Goal: Task Accomplishment & Management: Manage account settings

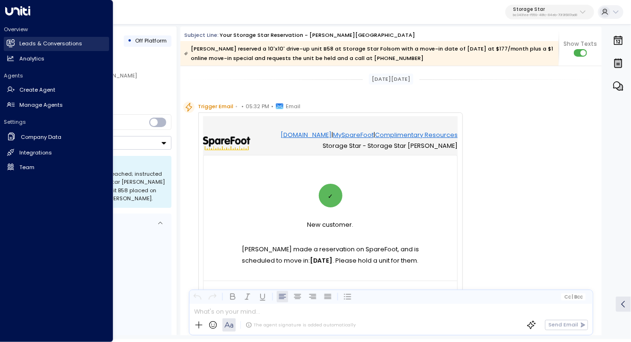
click at [49, 45] on h2 "Leads & Conversations" at bounding box center [50, 44] width 63 height 8
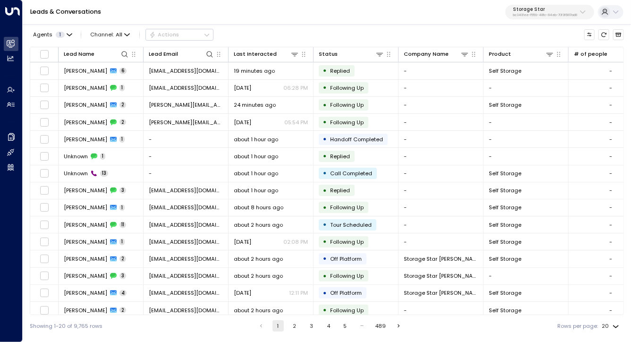
click at [300, 9] on div "Leads & Conversations Storage Star bc340fee-f559-48fc-84eb-70f3f6817ad8" at bounding box center [327, 12] width 609 height 25
click at [300, 26] on div "Agents 1 Channel: All Actions" at bounding box center [327, 34] width 594 height 17
click at [312, 25] on div "Agents 1 Channel: All Actions Lead Name Lead Email Last Interacted Status Compa…" at bounding box center [327, 180] width 594 height 314
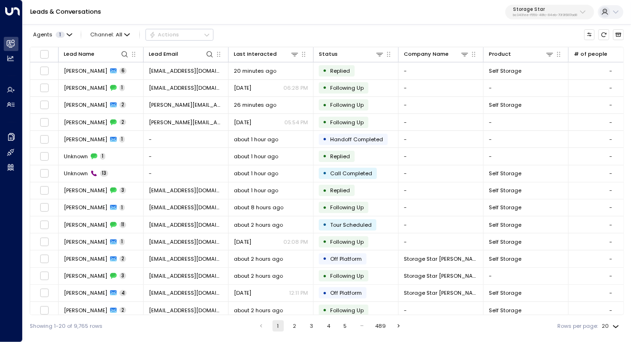
click at [558, 15] on p "bc340fee-f559-48fc-84eb-70f3f6817ad8" at bounding box center [545, 15] width 64 height 4
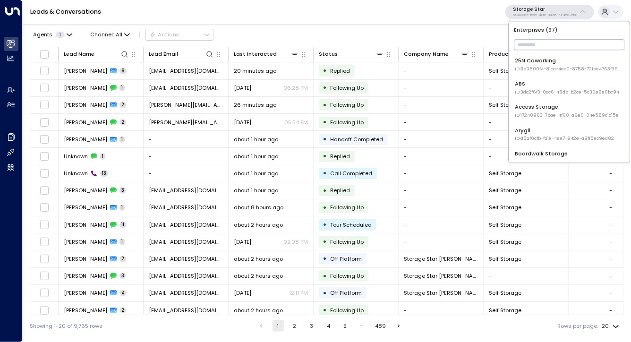
click at [539, 49] on input "text" at bounding box center [570, 45] width 111 height 16
type input "*"
type input "*****"
click at [533, 84] on div "Uniti Demos ID: 4c025b01-9fa0-46ff-ab3a-a620b886896e" at bounding box center [568, 88] width 106 height 16
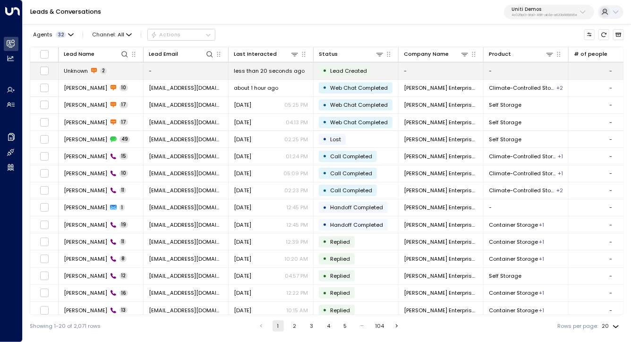
click at [110, 67] on td "Unknown 2" at bounding box center [101, 70] width 85 height 17
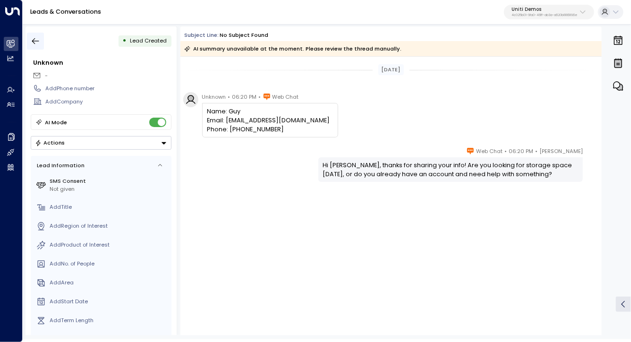
click at [37, 41] on icon "button" at bounding box center [35, 40] width 9 height 9
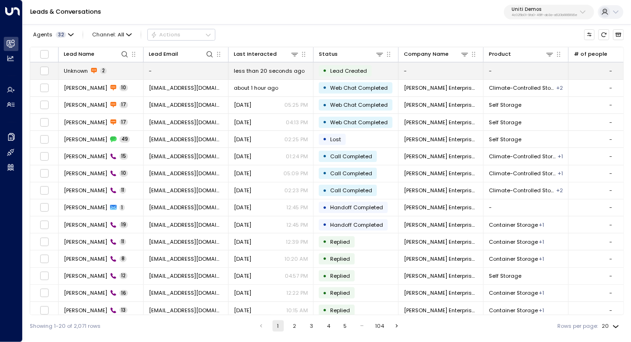
click at [36, 68] on td at bounding box center [44, 70] width 28 height 17
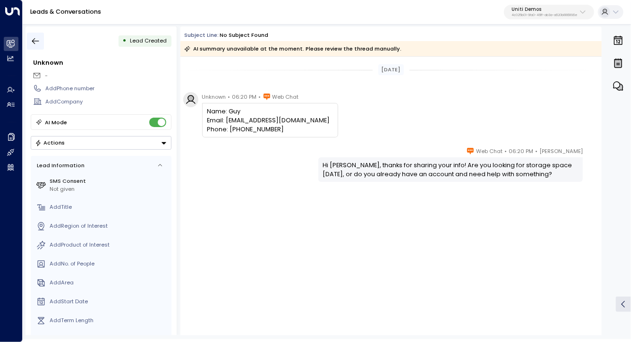
click at [30, 46] on button "button" at bounding box center [35, 41] width 17 height 17
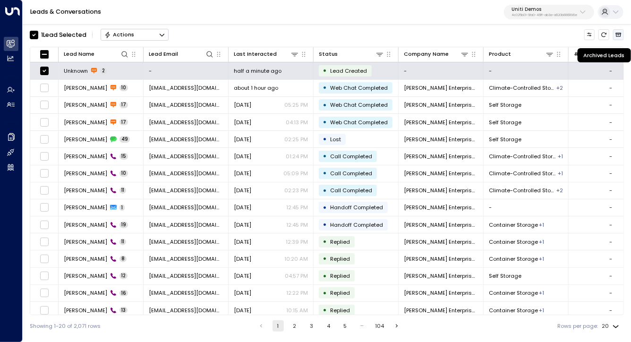
click at [620, 34] on icon "Archived Leads" at bounding box center [619, 35] width 6 height 6
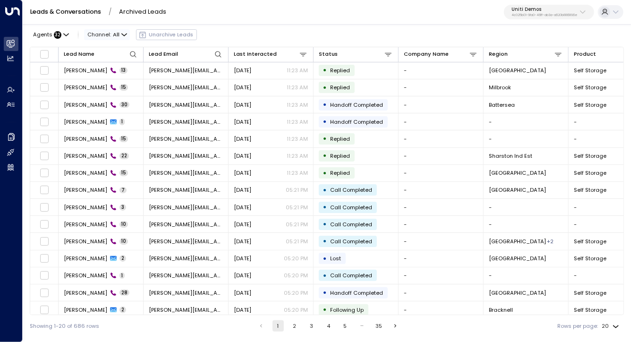
click at [121, 34] on icon "button" at bounding box center [124, 35] width 6 height 6
click at [228, 30] on div at bounding box center [315, 171] width 631 height 342
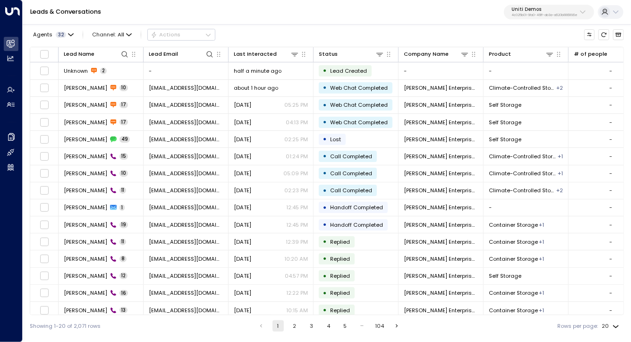
click at [208, 22] on div "Leads & Conversations Uniti Demos 4c025b01-9fa0-46ff-ab3a-a620b886896e" at bounding box center [327, 12] width 609 height 25
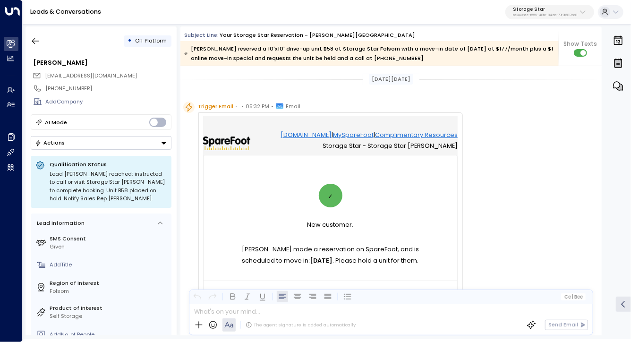
scroll to position [729, 0]
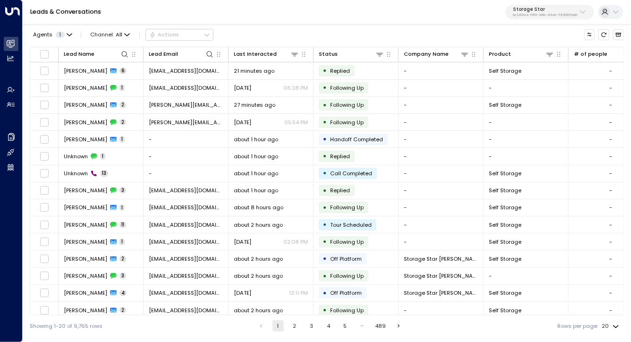
click at [525, 5] on button "Storage Star bc340fee-f559-48fc-84eb-70f3f6817ad8" at bounding box center [550, 12] width 89 height 15
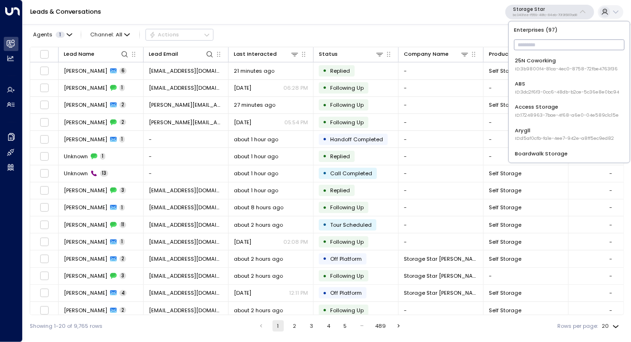
click at [525, 45] on input "text" at bounding box center [570, 45] width 111 height 16
type input "*****"
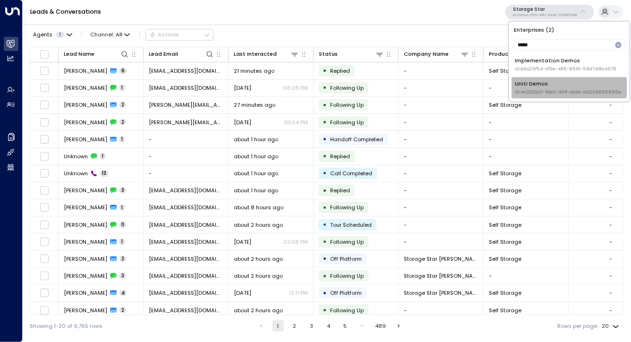
click at [521, 83] on div "Uniti Demos ID: 4c025b01-9fa0-46ff-ab3a-a620b886896e" at bounding box center [568, 88] width 106 height 16
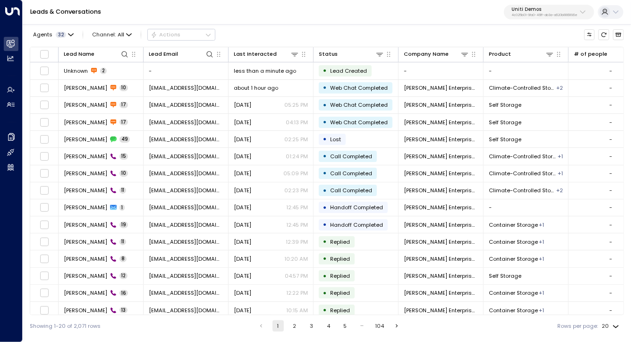
click at [363, 34] on div "Agents 32 Channel: All Actions" at bounding box center [327, 34] width 594 height 17
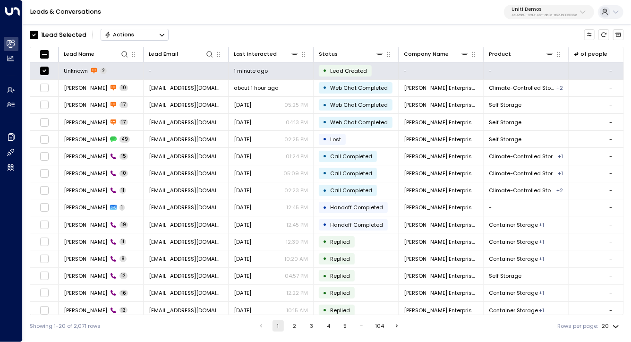
click at [215, 27] on div "1 Lead Selected Actions" at bounding box center [327, 34] width 594 height 17
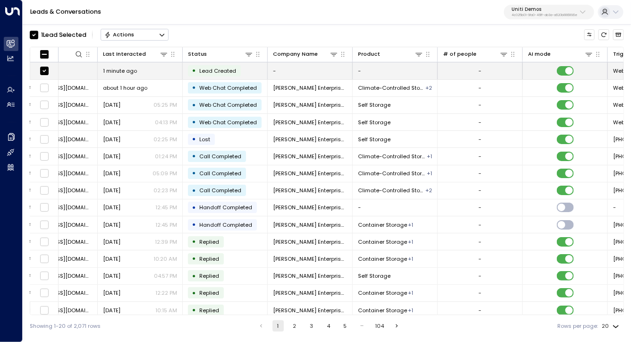
scroll to position [0, 289]
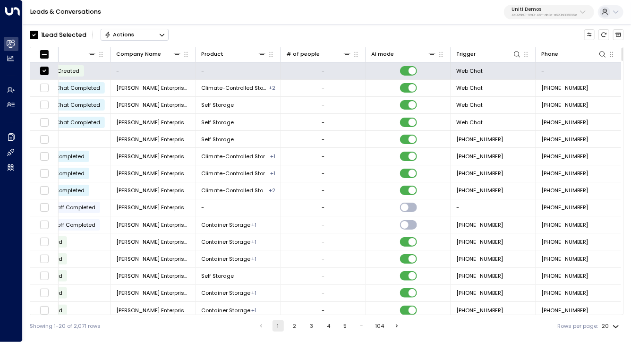
drag, startPoint x: 361, startPoint y: 22, endPoint x: 332, endPoint y: 341, distance: 319.8
click at [332, 17] on div "Leads & Conversations Uniti Demos 4c025b01-9fa0-46ff-ab3a-a620b886896e" at bounding box center [327, 12] width 609 height 25
click at [346, 27] on div "1 Lead Selected Actions" at bounding box center [327, 34] width 594 height 17
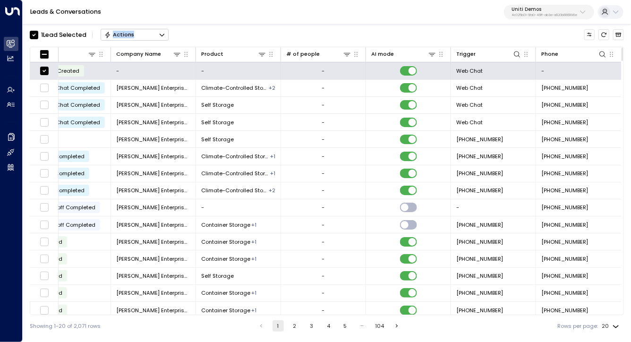
click at [346, 27] on div "1 Lead Selected Actions" at bounding box center [327, 34] width 594 height 17
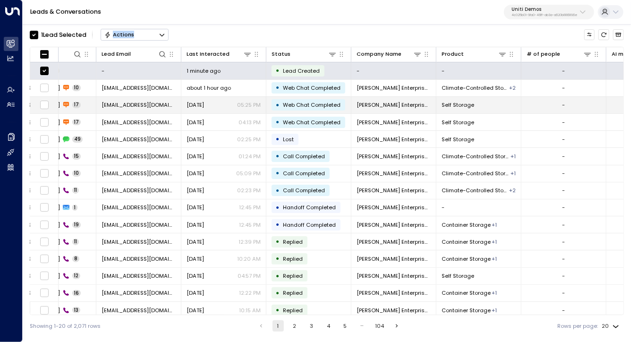
scroll to position [0, 0]
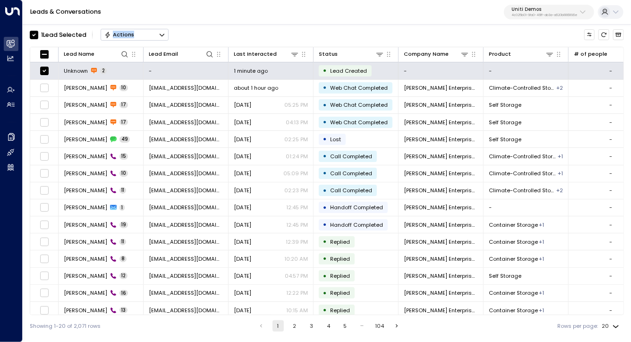
click at [340, 41] on div "1 Lead Selected Actions" at bounding box center [327, 34] width 594 height 17
click at [338, 32] on div "1 Lead Selected Actions" at bounding box center [327, 34] width 594 height 17
drag, startPoint x: 338, startPoint y: 32, endPoint x: 273, endPoint y: 4, distance: 70.9
click at [273, 4] on div "Leads & Conversations Uniti Demos 4c025b01-9fa0-46ff-ab3a-a620b886896e 1 Lead S…" at bounding box center [327, 168] width 609 height 337
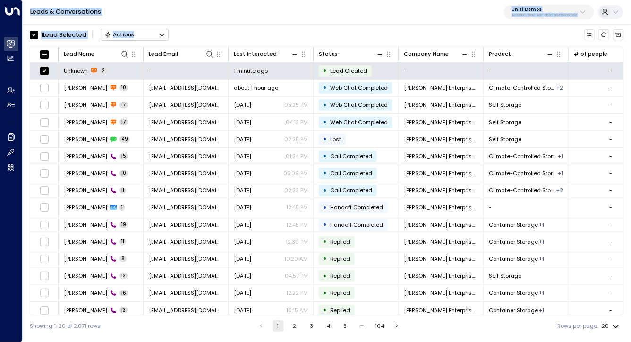
click at [273, 4] on div "Leads & Conversations Uniti Demos 4c025b01-9fa0-46ff-ab3a-a620b886896e" at bounding box center [327, 12] width 609 height 25
click at [318, 32] on div "1 Lead Selected Actions" at bounding box center [327, 34] width 594 height 17
click at [297, 31] on div "1 Lead Selected Actions" at bounding box center [327, 34] width 594 height 17
drag, startPoint x: 297, startPoint y: 31, endPoint x: 295, endPoint y: 8, distance: 22.8
click at [295, 8] on div "Leads & Conversations Uniti Demos 4c025b01-9fa0-46ff-ab3a-a620b886896e 1 Lead S…" at bounding box center [327, 168] width 609 height 337
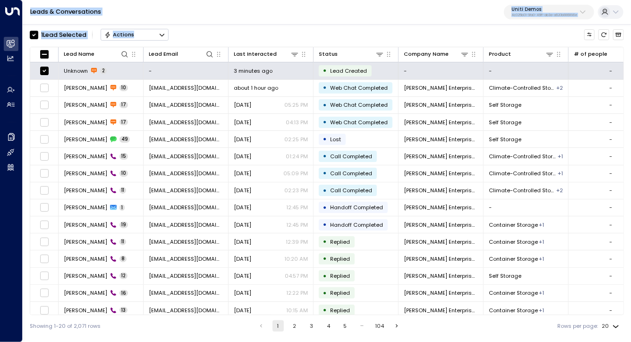
click at [295, 8] on div "Leads & Conversations Uniti Demos 4c025b01-9fa0-46ff-ab3a-a620b886896e" at bounding box center [327, 12] width 609 height 25
click at [163, 36] on icon "Button group with a nested menu" at bounding box center [162, 35] width 7 height 7
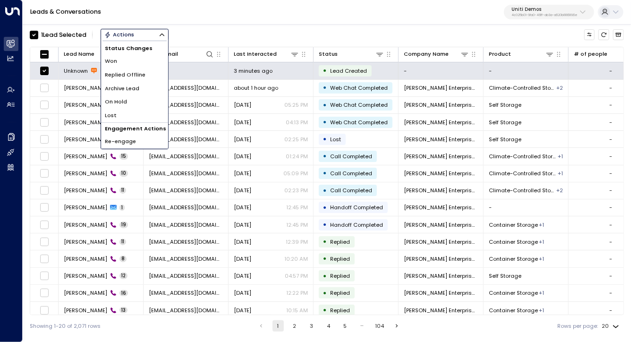
click at [141, 86] on li "Archive Lead" at bounding box center [134, 89] width 67 height 14
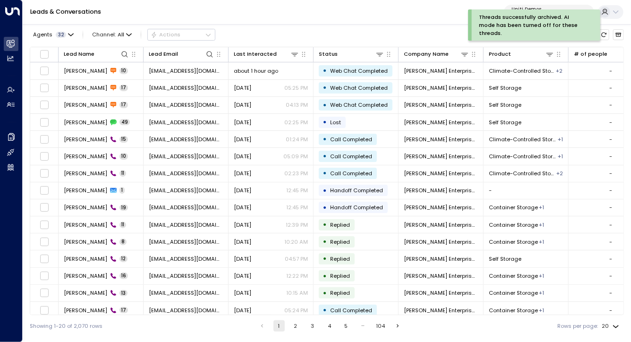
click at [270, 21] on div "Leads & Conversations Uniti Demos 4c025b01-9fa0-46ff-ab3a-a620b886896e" at bounding box center [327, 12] width 609 height 25
click at [272, 24] on div "Leads & Conversations Uniti Demos 4c025b01-9fa0-46ff-ab3a-a620b886896e" at bounding box center [327, 12] width 609 height 25
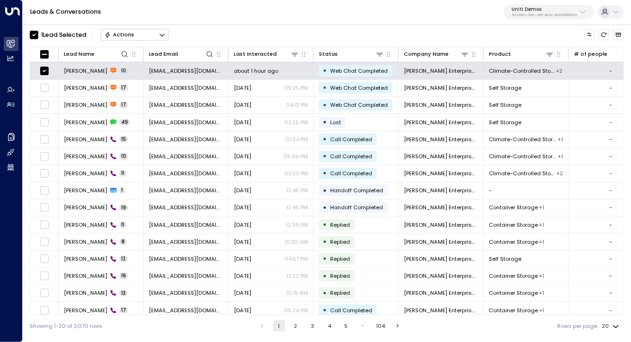
click at [151, 34] on button "Actions" at bounding box center [135, 34] width 68 height 11
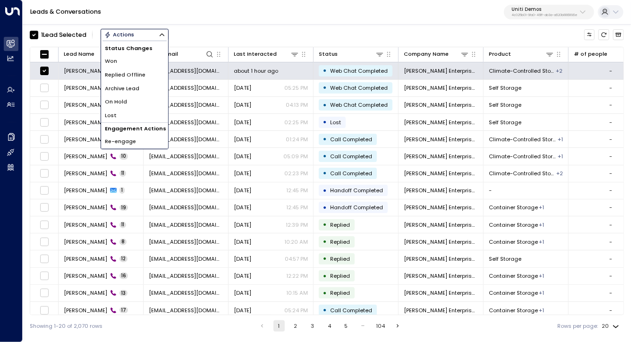
click at [202, 34] on div "1 Lead Selected Actions Status Changes Won Replied Offline Archive Lead On Hold…" at bounding box center [327, 34] width 594 height 17
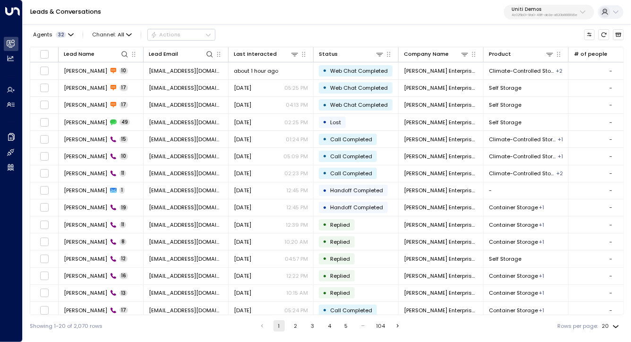
click at [232, 42] on div "Agents 32 Channel: All Actions" at bounding box center [327, 34] width 594 height 17
drag, startPoint x: 298, startPoint y: 12, endPoint x: 292, endPoint y: 16, distance: 7.2
click at [292, 16] on div "Leads & Conversations Uniti Demos 4c025b01-9fa0-46ff-ab3a-a620b886896e" at bounding box center [327, 12] width 609 height 25
click at [352, 30] on div "Agents 32 Channel: All Actions" at bounding box center [327, 34] width 594 height 17
